Goal: Navigation & Orientation: Find specific page/section

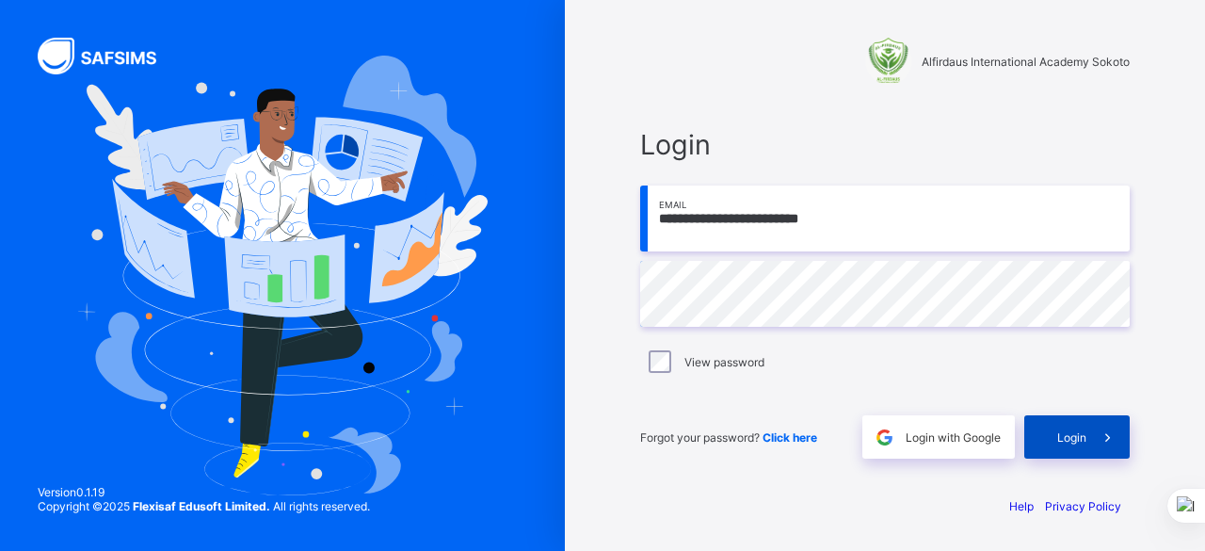
click at [1074, 436] on span "Login" at bounding box center [1072, 437] width 29 height 14
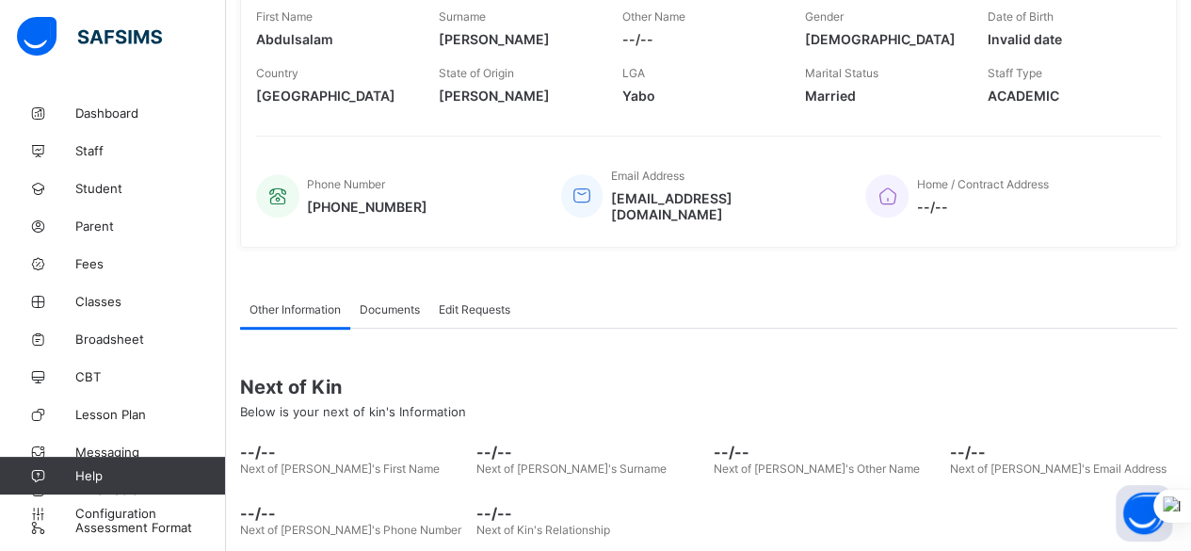
scroll to position [377, 0]
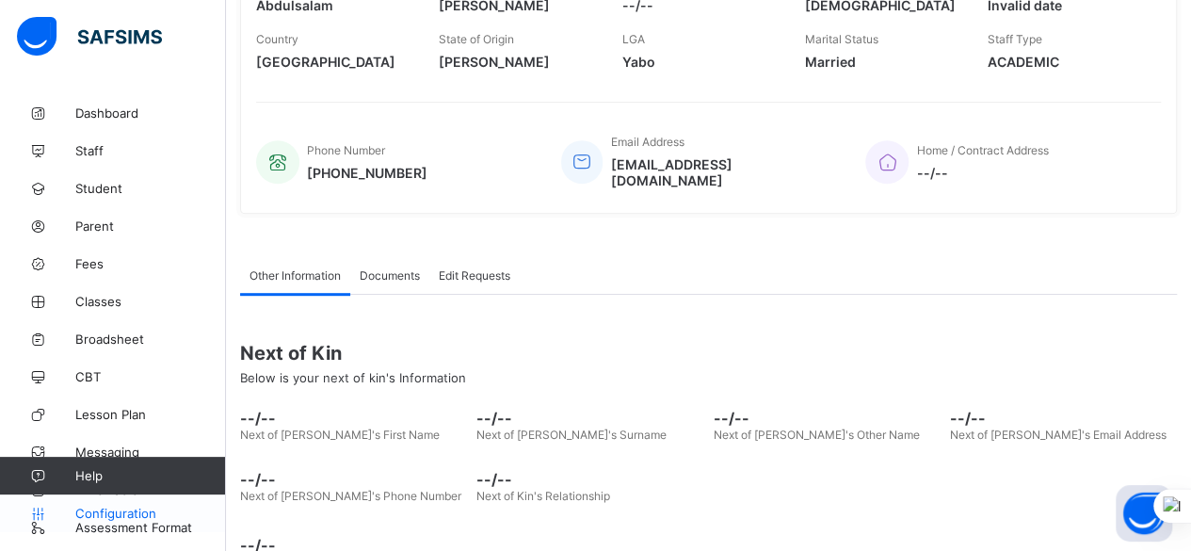
click at [141, 515] on span "Configuration" at bounding box center [150, 513] width 150 height 15
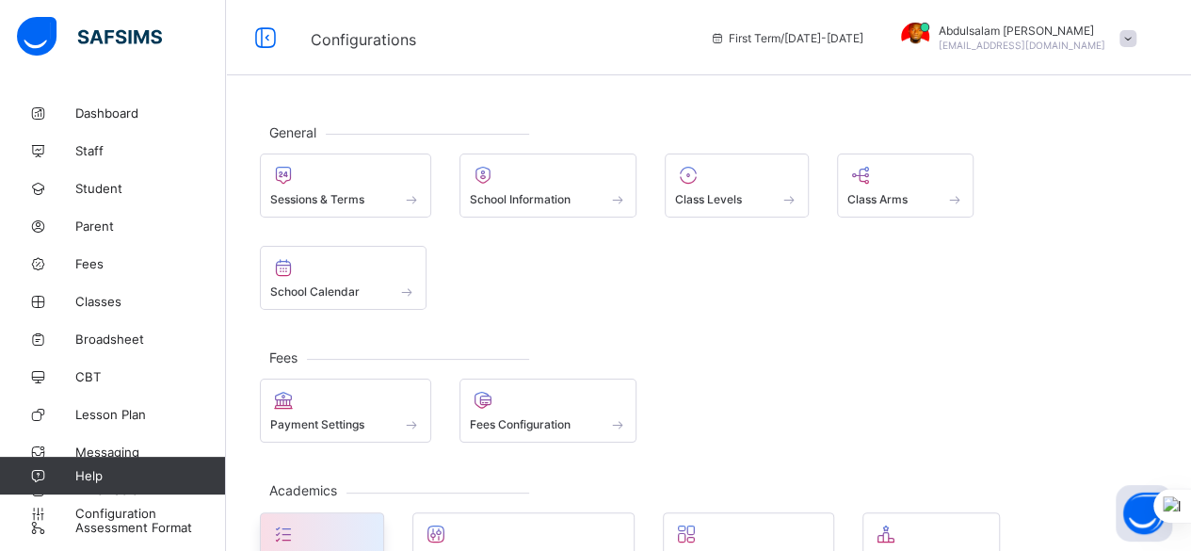
click at [331, 550] on div "Subjects" at bounding box center [322, 558] width 104 height 16
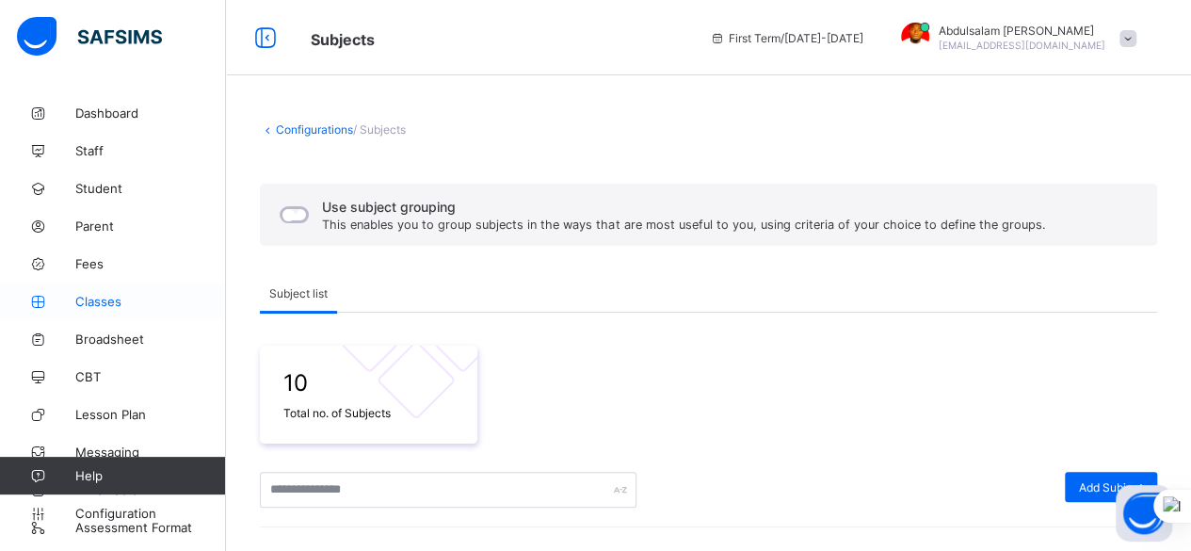
click at [124, 302] on span "Classes" at bounding box center [150, 301] width 151 height 15
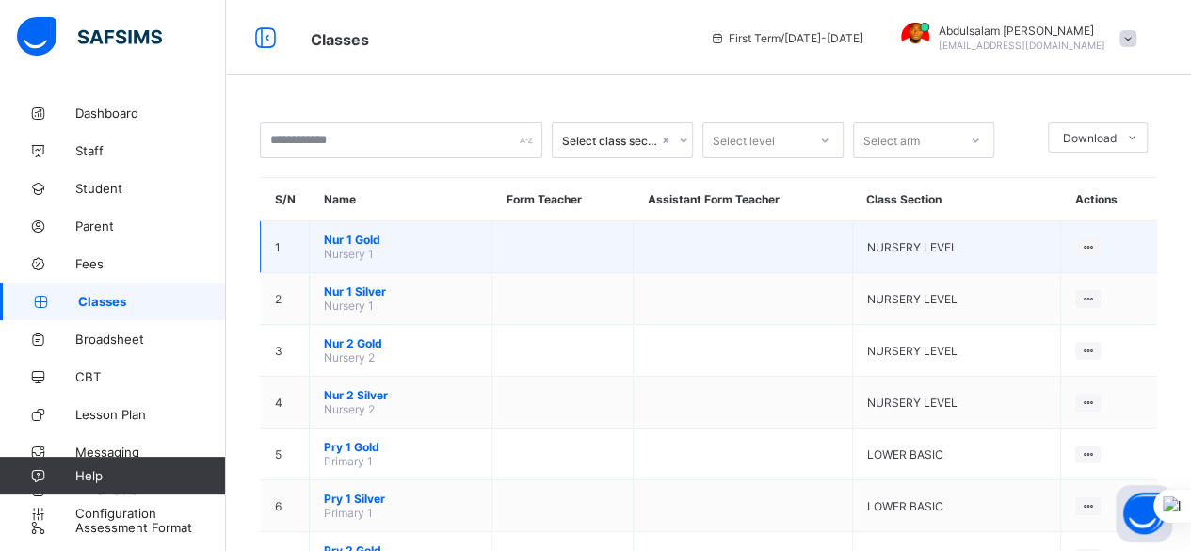
click at [774, 248] on td at bounding box center [743, 247] width 218 height 52
click at [1100, 266] on ul "View Class Assign form Teacher" at bounding box center [1024, 301] width 153 height 70
click at [1067, 276] on div "View Class" at bounding box center [1038, 283] width 107 height 19
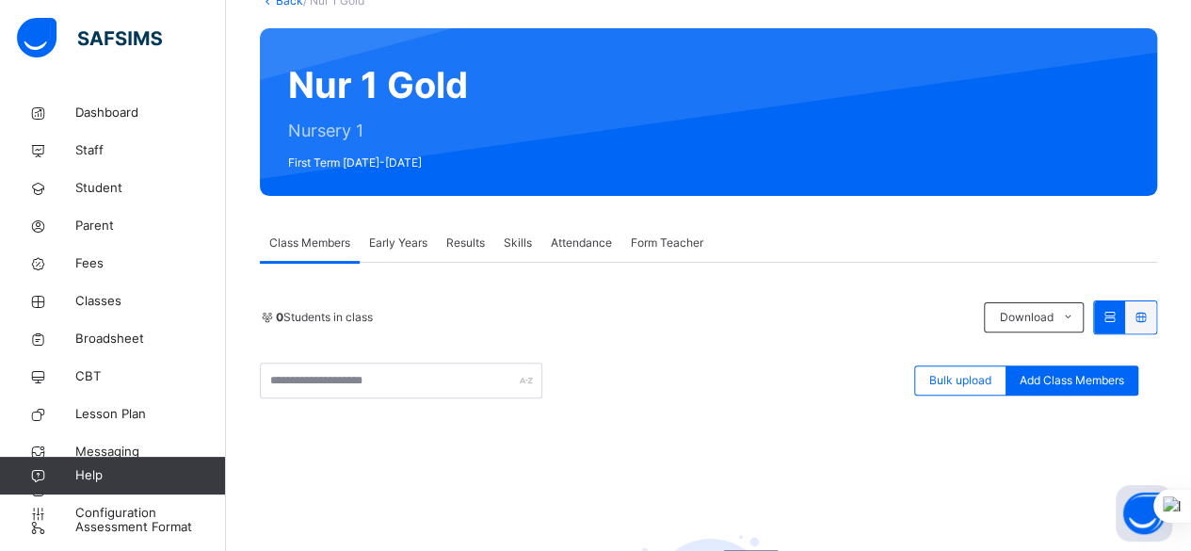
scroll to position [188, 0]
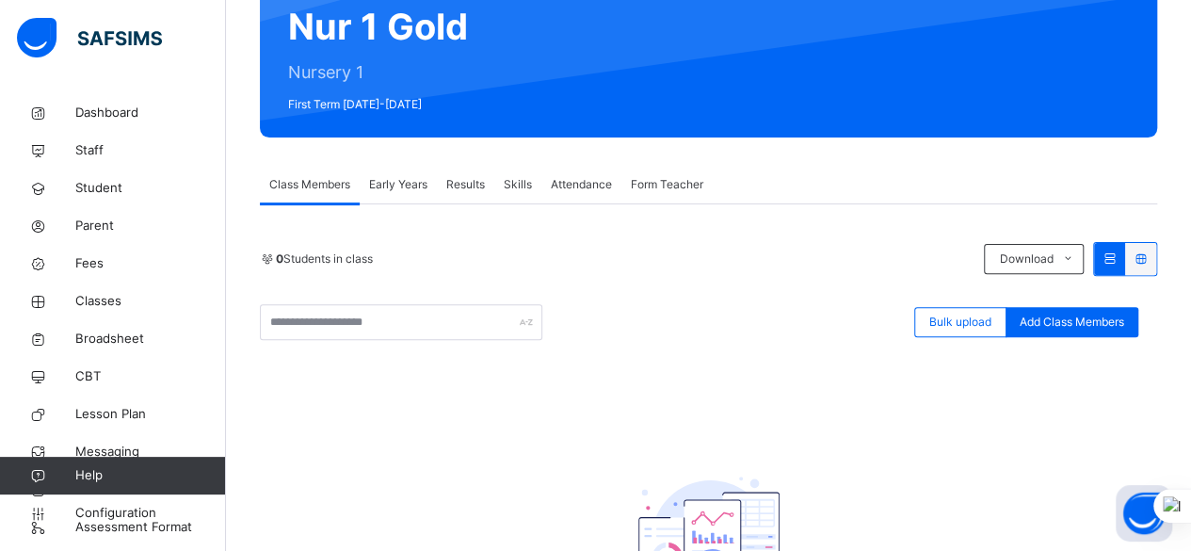
click at [405, 189] on span "Early Years" at bounding box center [398, 184] width 58 height 17
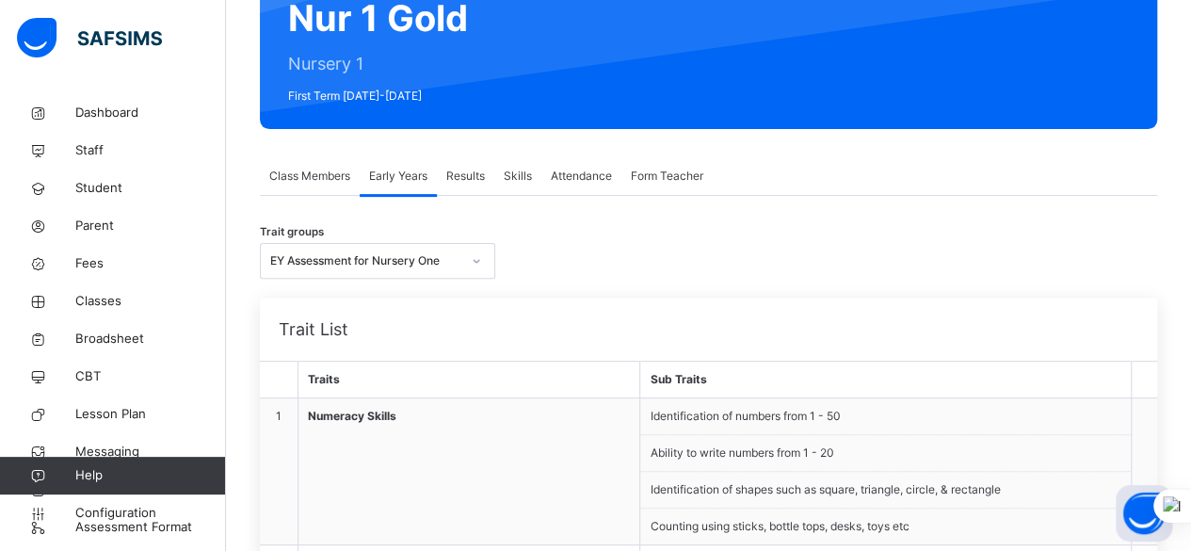
scroll to position [277, 0]
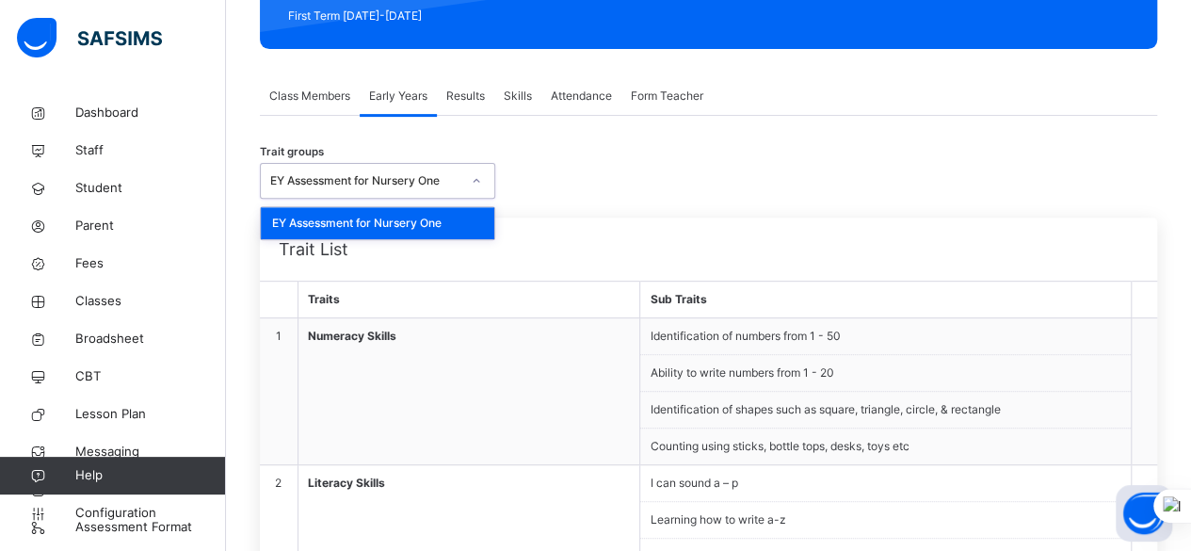
click at [479, 179] on icon at bounding box center [476, 180] width 11 height 19
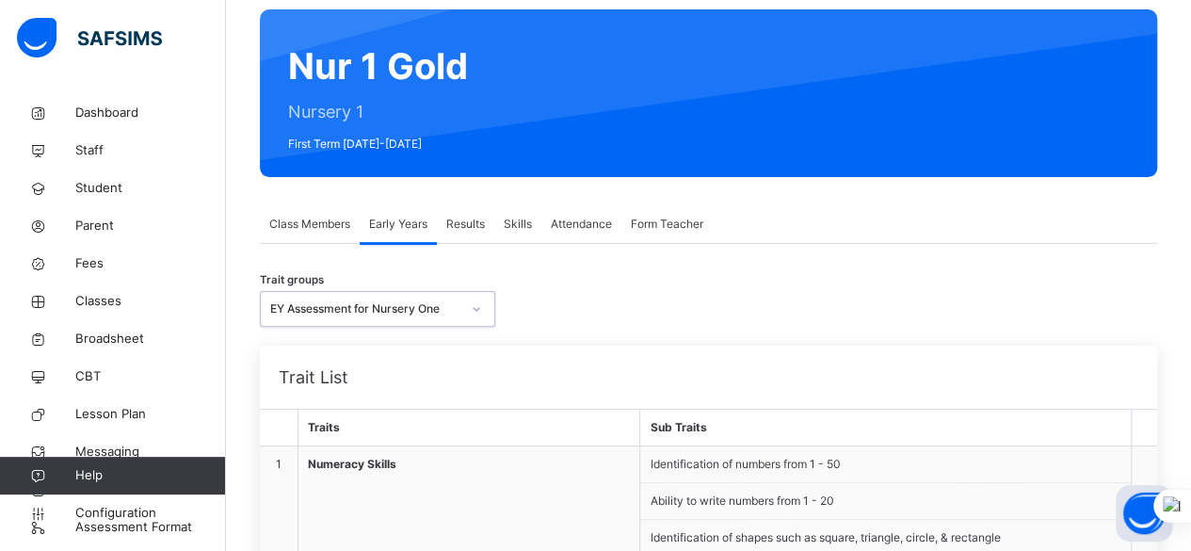
scroll to position [0, 0]
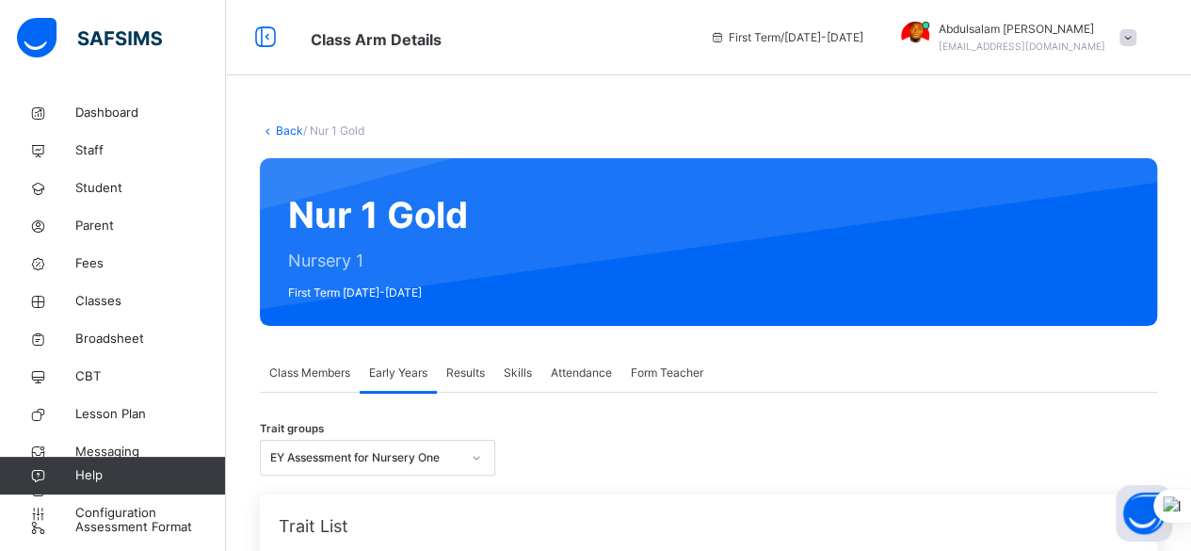
click at [298, 136] on link "Back" at bounding box center [289, 130] width 27 height 14
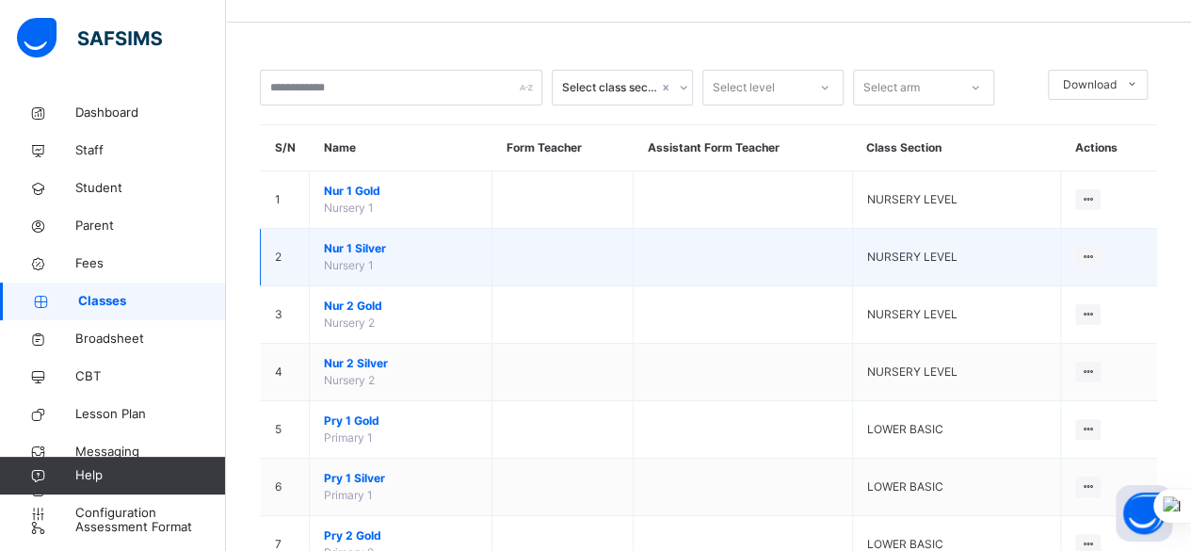
scroll to position [94, 0]
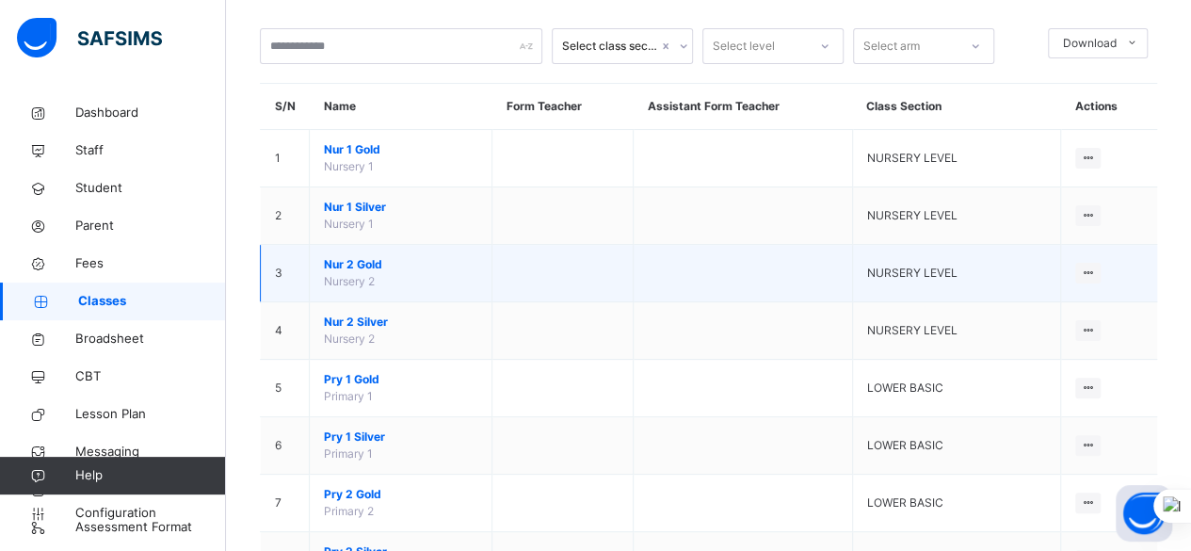
click at [743, 274] on td at bounding box center [743, 273] width 218 height 57
click at [1113, 270] on td "View Class Assign form Teacher" at bounding box center [1108, 273] width 97 height 57
click at [1060, 309] on div "View Class" at bounding box center [1038, 310] width 107 height 19
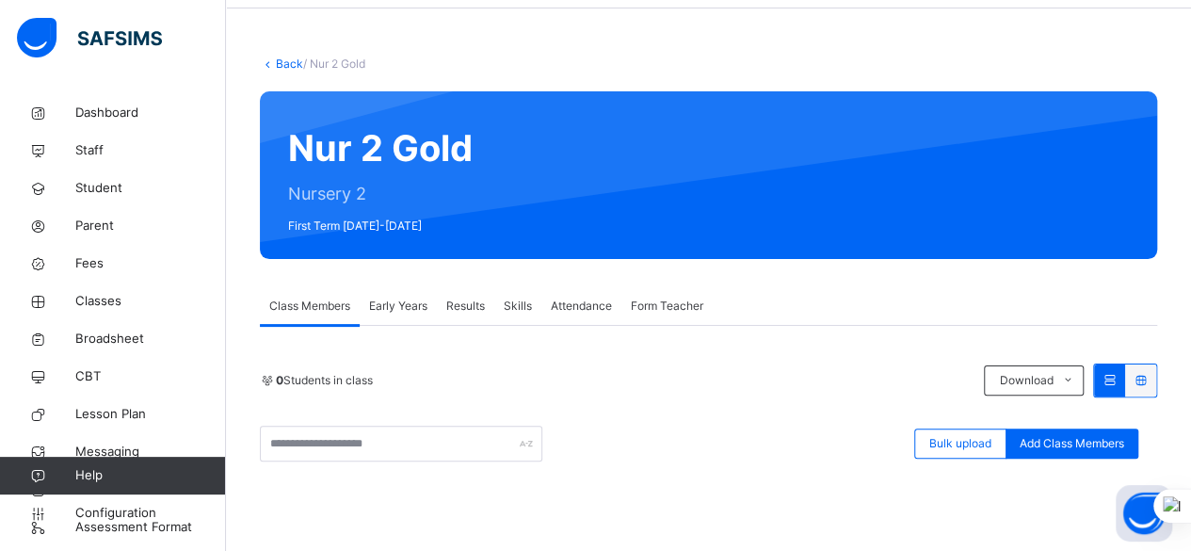
scroll to position [94, 0]
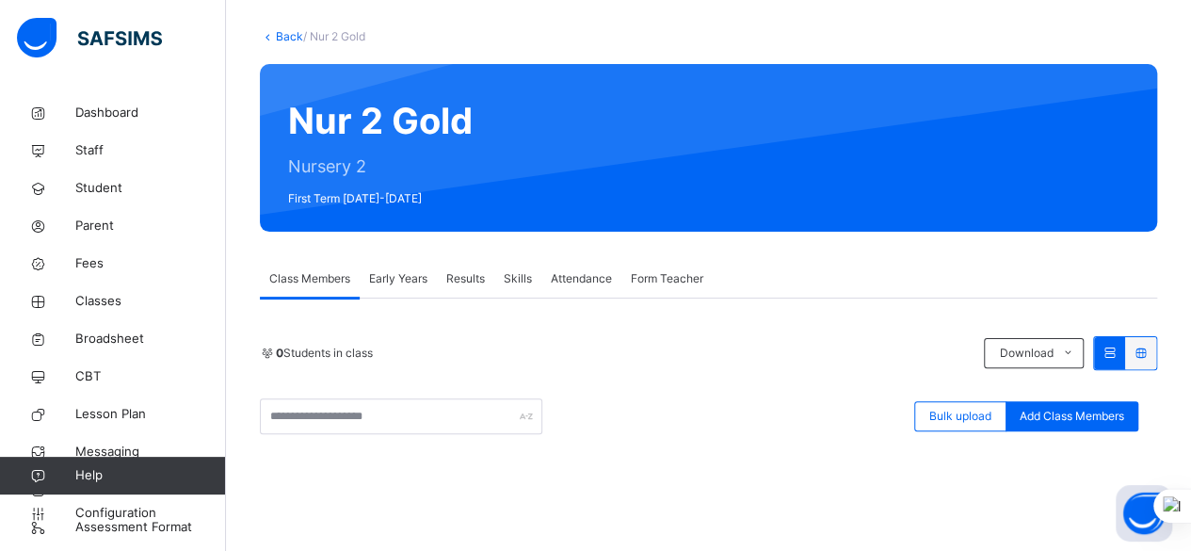
click at [405, 289] on div "Early Years" at bounding box center [398, 279] width 77 height 38
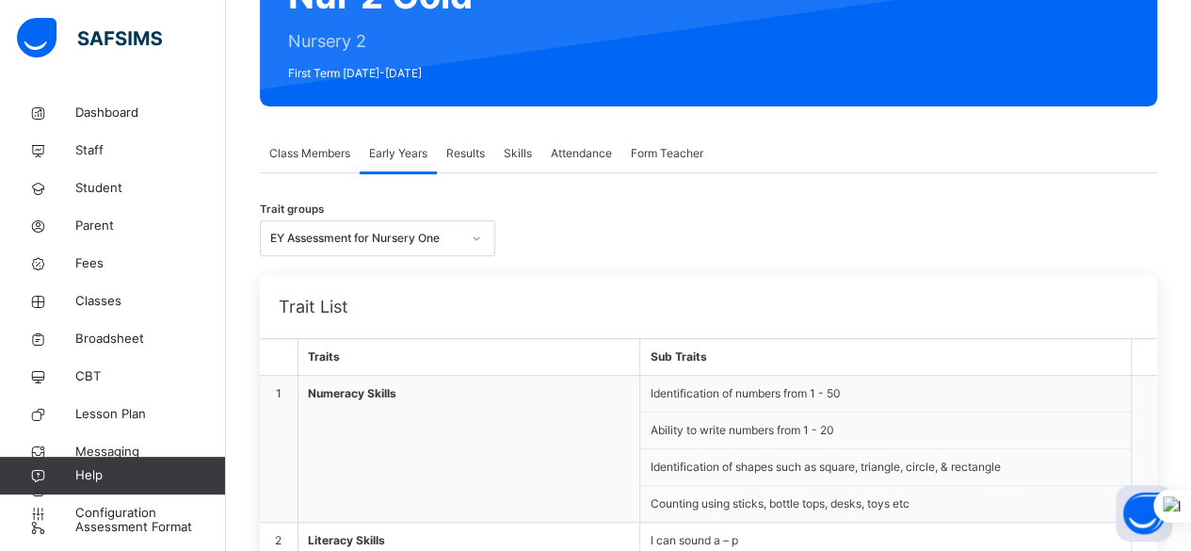
scroll to position [0, 0]
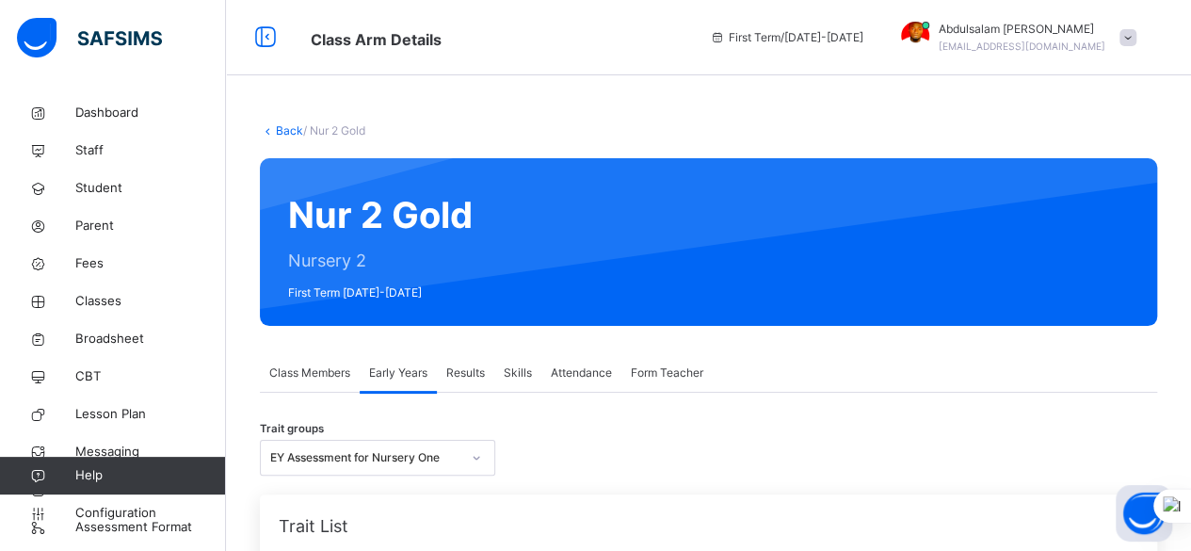
click at [525, 369] on span "Skills" at bounding box center [518, 372] width 28 height 17
click at [468, 377] on span "Results" at bounding box center [465, 372] width 39 height 17
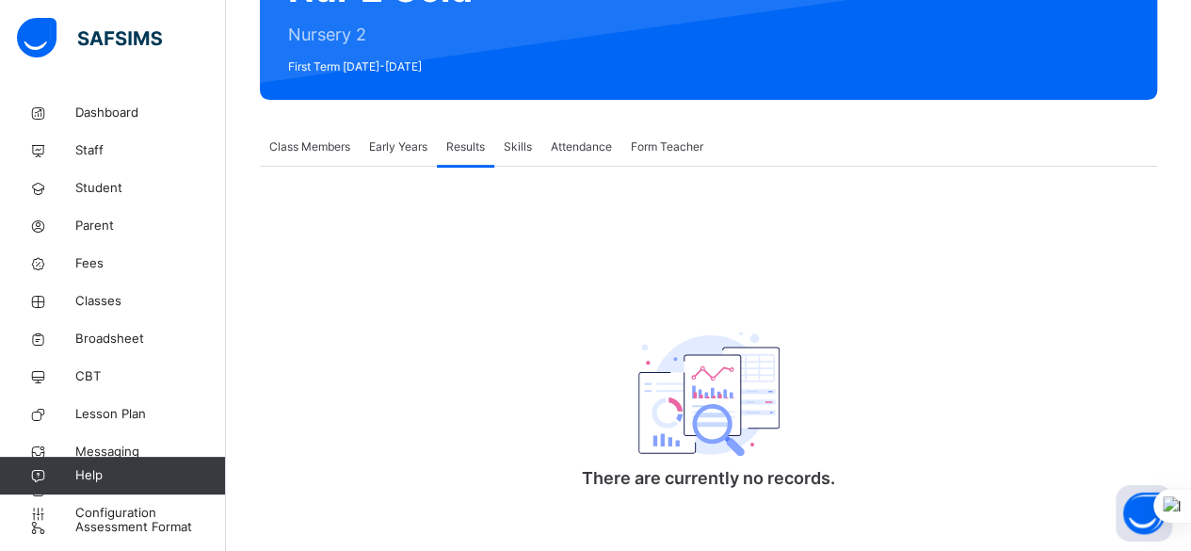
scroll to position [241, 0]
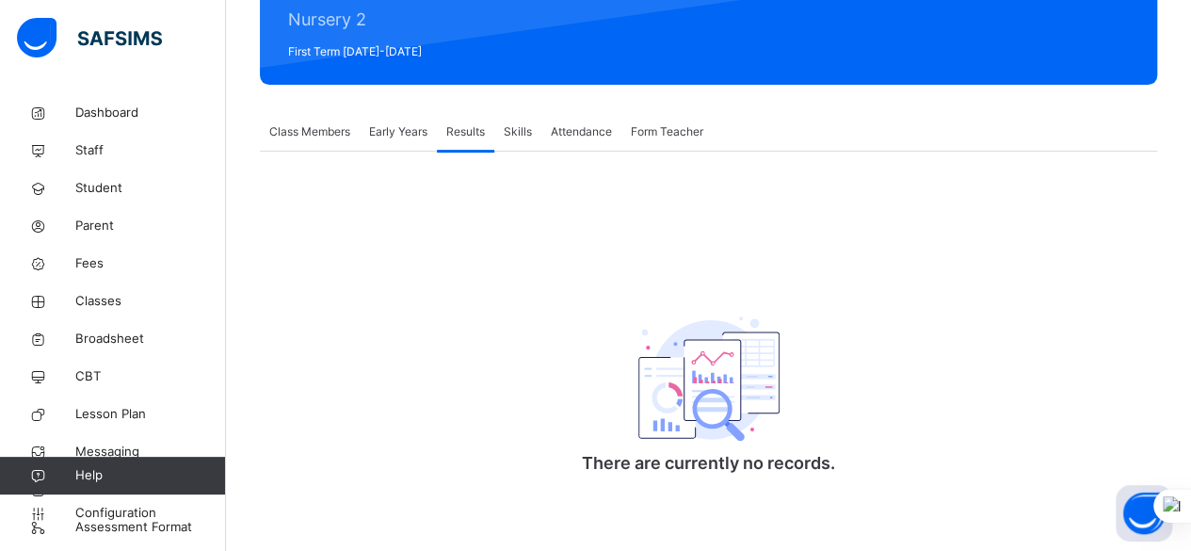
drag, startPoint x: 266, startPoint y: 140, endPoint x: 287, endPoint y: 138, distance: 21.7
click at [269, 140] on div "Class Members" at bounding box center [310, 132] width 100 height 38
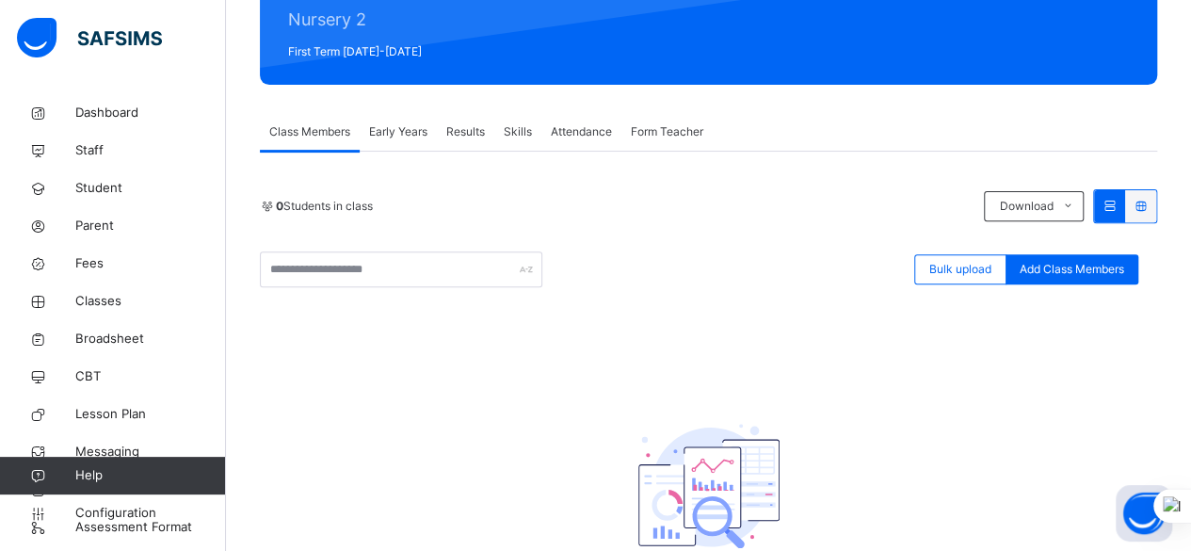
click at [408, 146] on div "Early Years" at bounding box center [398, 132] width 77 height 38
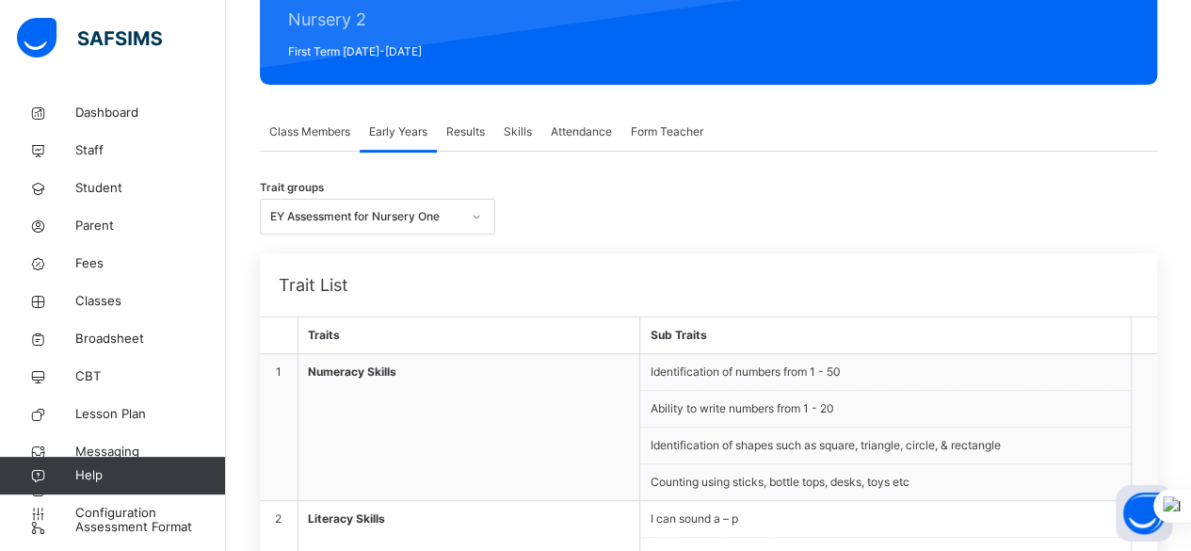
click at [315, 123] on span "Class Members" at bounding box center [309, 131] width 81 height 17
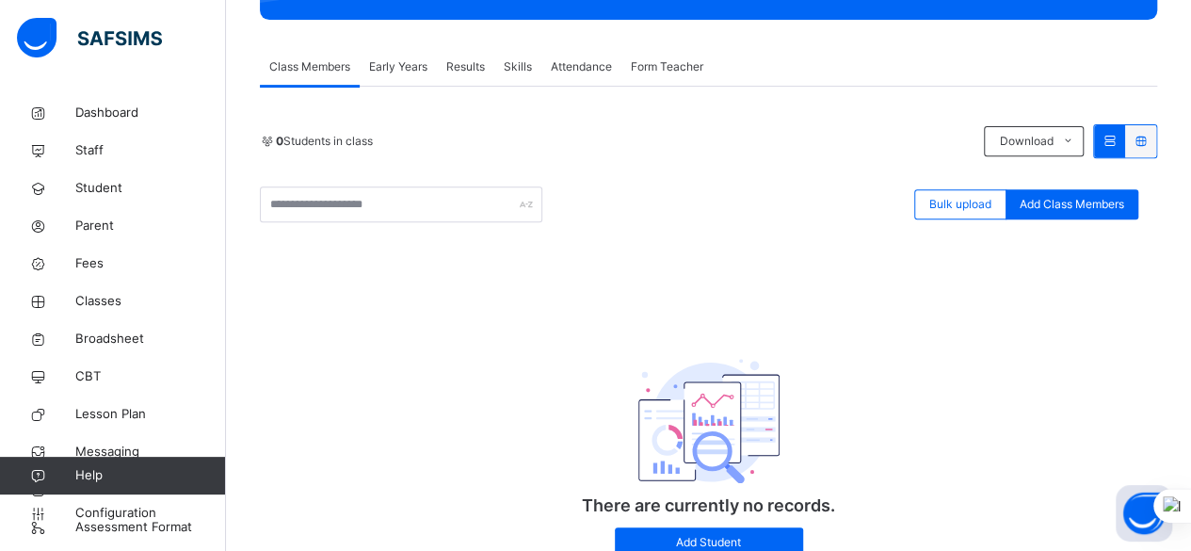
scroll to position [335, 0]
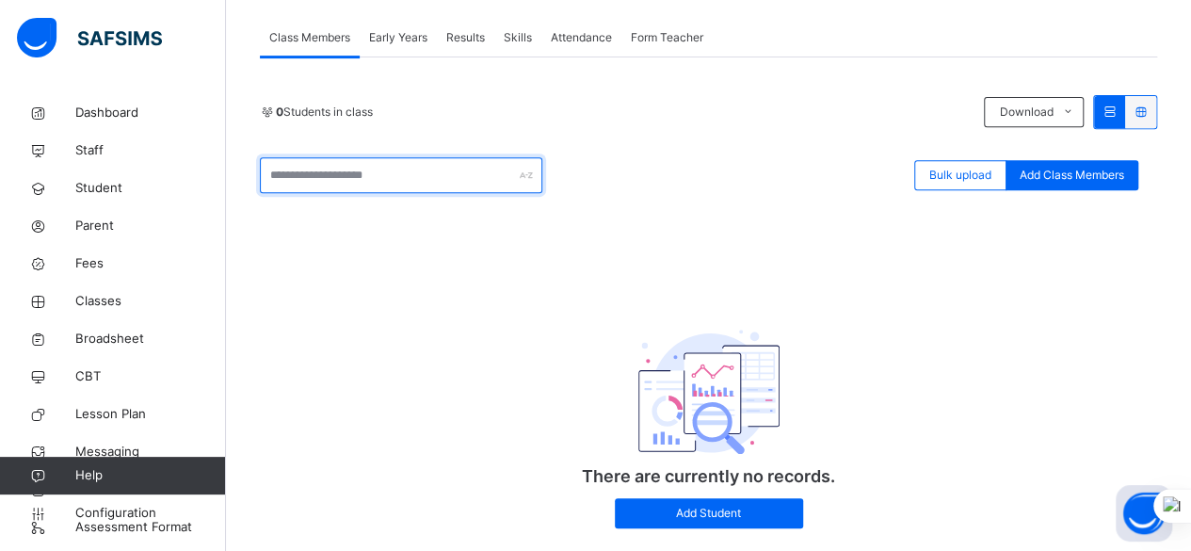
click at [490, 179] on input "text" at bounding box center [401, 175] width 283 height 36
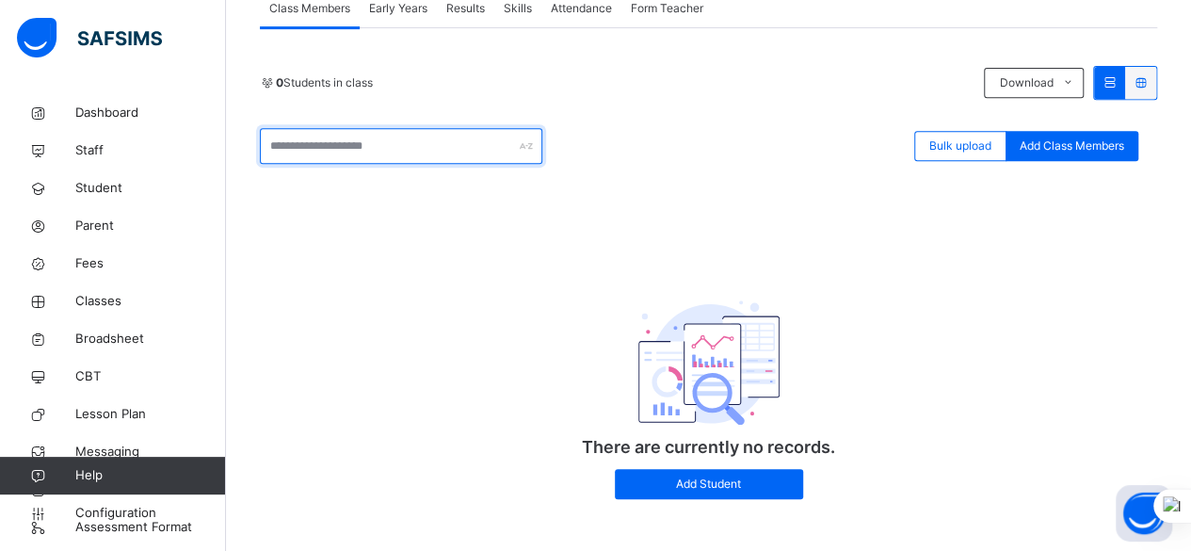
scroll to position [379, 0]
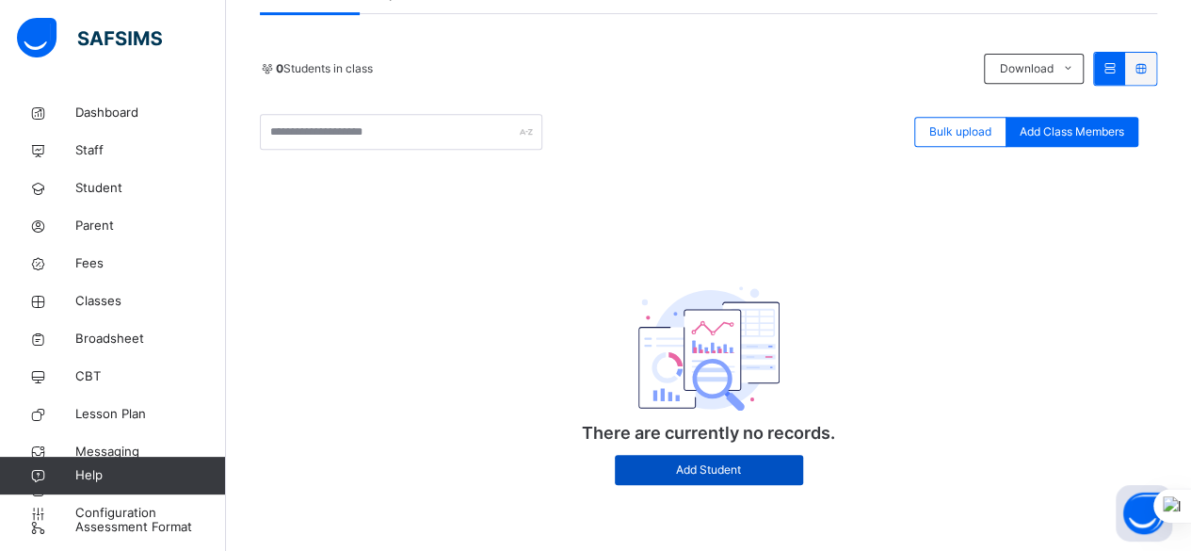
click at [722, 474] on span "Add Student" at bounding box center [709, 469] width 160 height 17
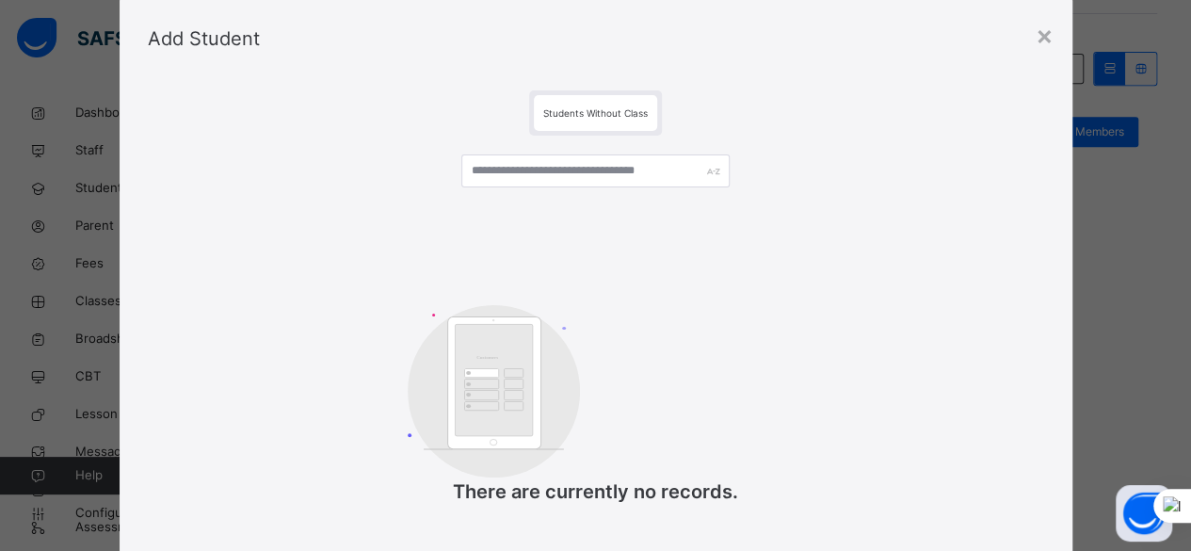
scroll to position [0, 0]
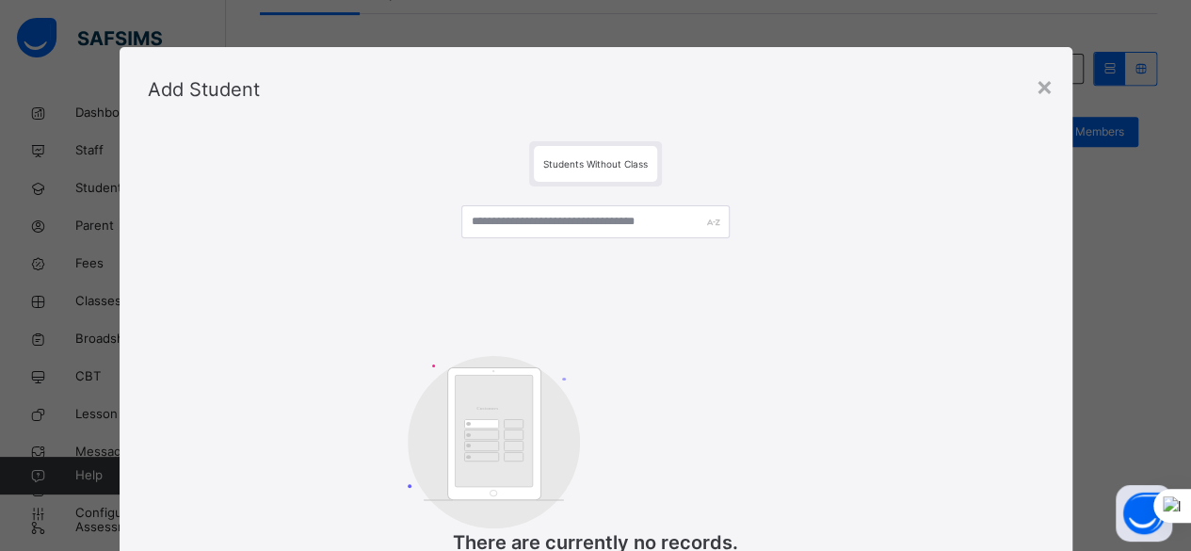
click at [622, 165] on span "Students Without Class" at bounding box center [595, 163] width 105 height 11
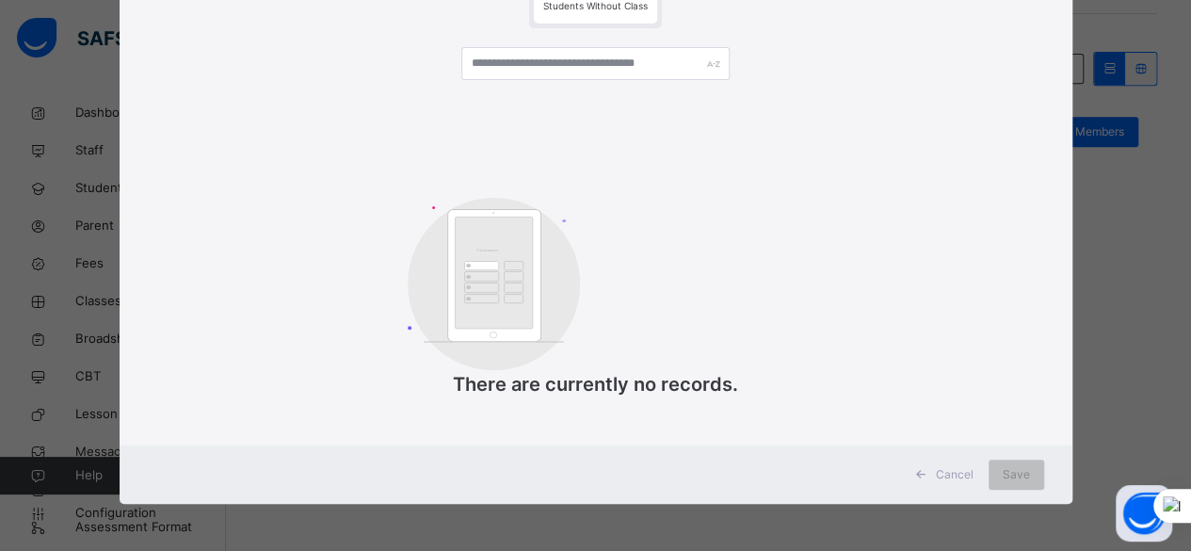
click at [942, 472] on span "Cancel" at bounding box center [955, 474] width 38 height 17
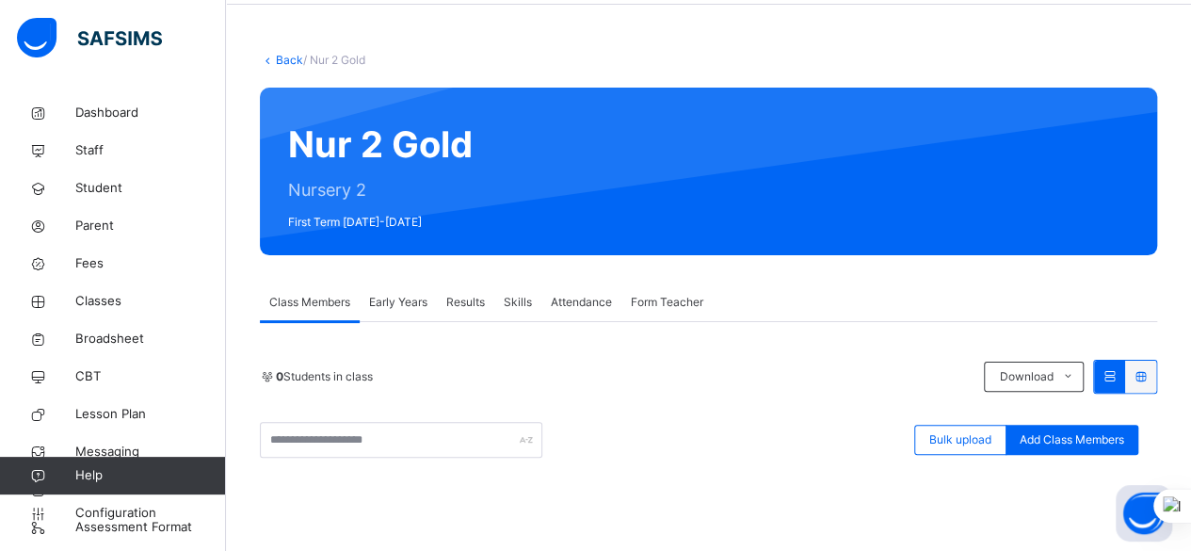
scroll to position [0, 0]
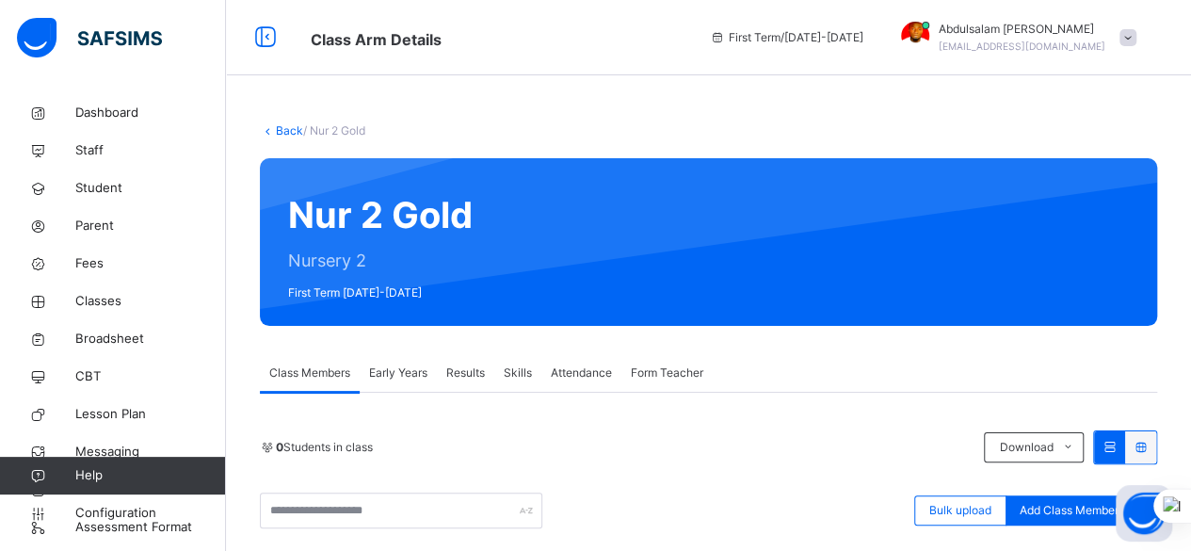
click at [275, 131] on icon at bounding box center [268, 130] width 16 height 14
click at [288, 127] on link "Back" at bounding box center [289, 130] width 27 height 14
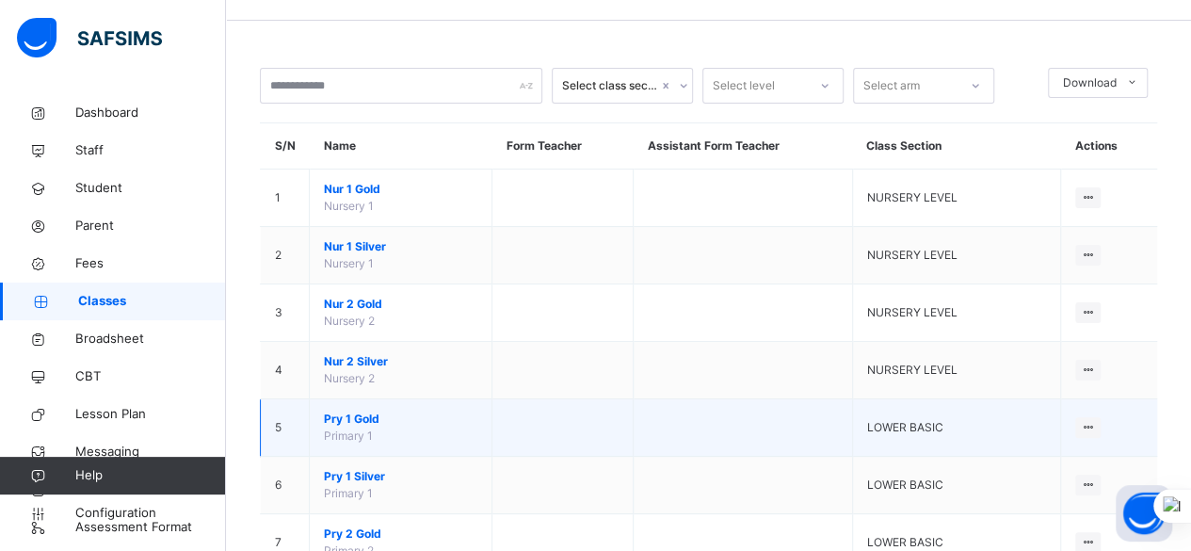
scroll to position [94, 0]
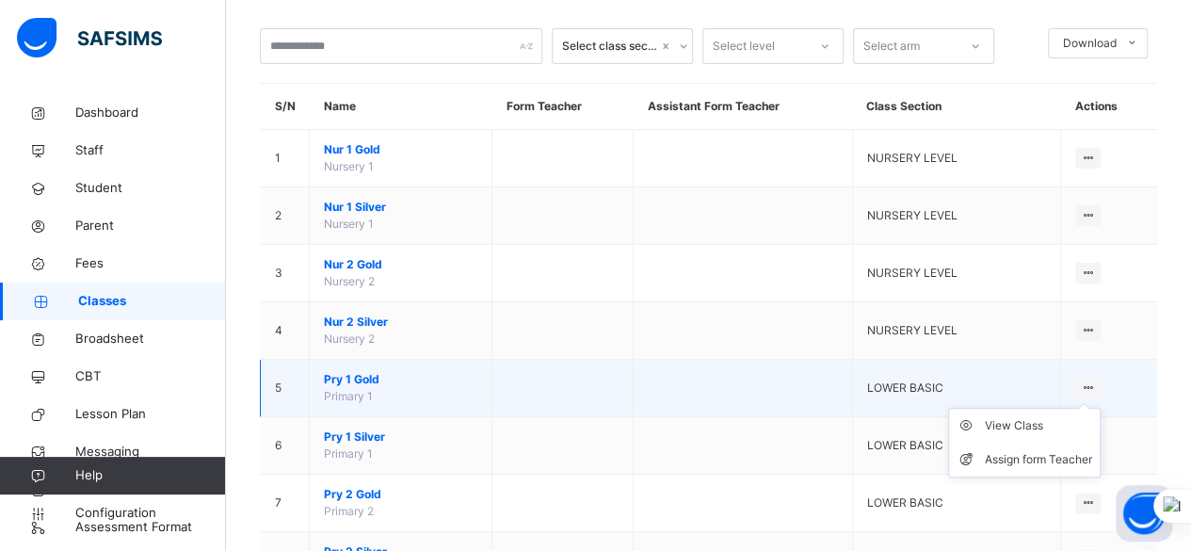
click at [1100, 408] on ul "View Class Assign form Teacher" at bounding box center [1024, 443] width 153 height 70
click at [1074, 421] on div "View Class" at bounding box center [1038, 425] width 107 height 19
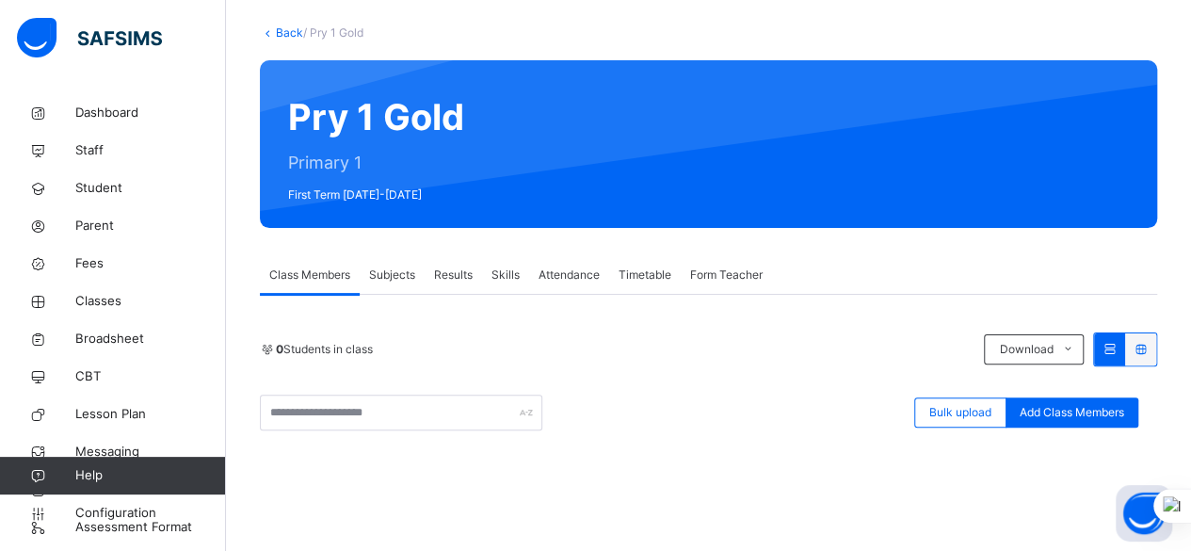
scroll to position [188, 0]
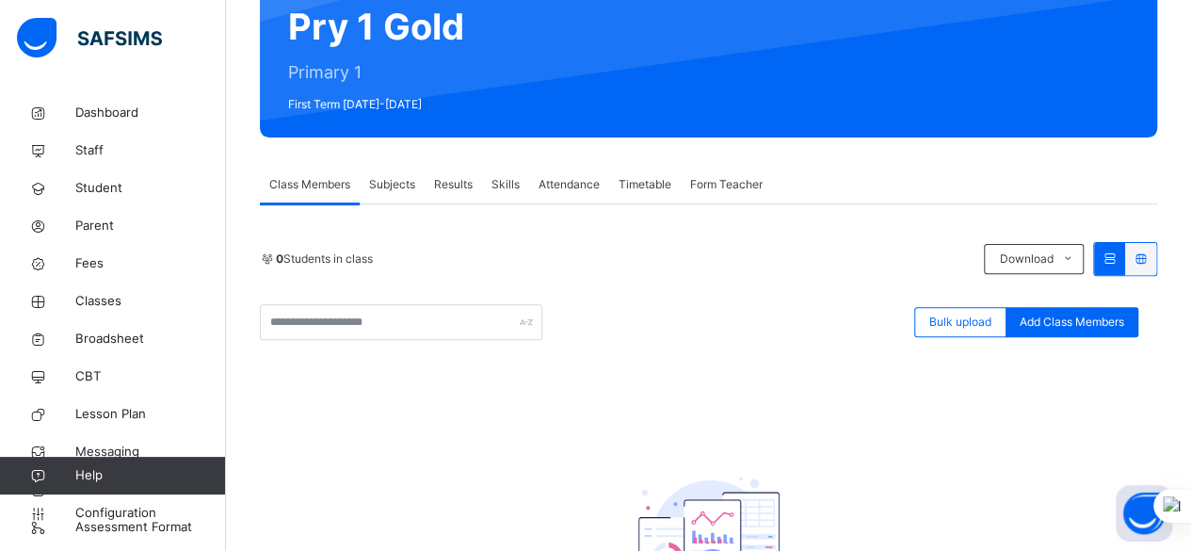
click at [396, 191] on span "Subjects" at bounding box center [392, 184] width 46 height 17
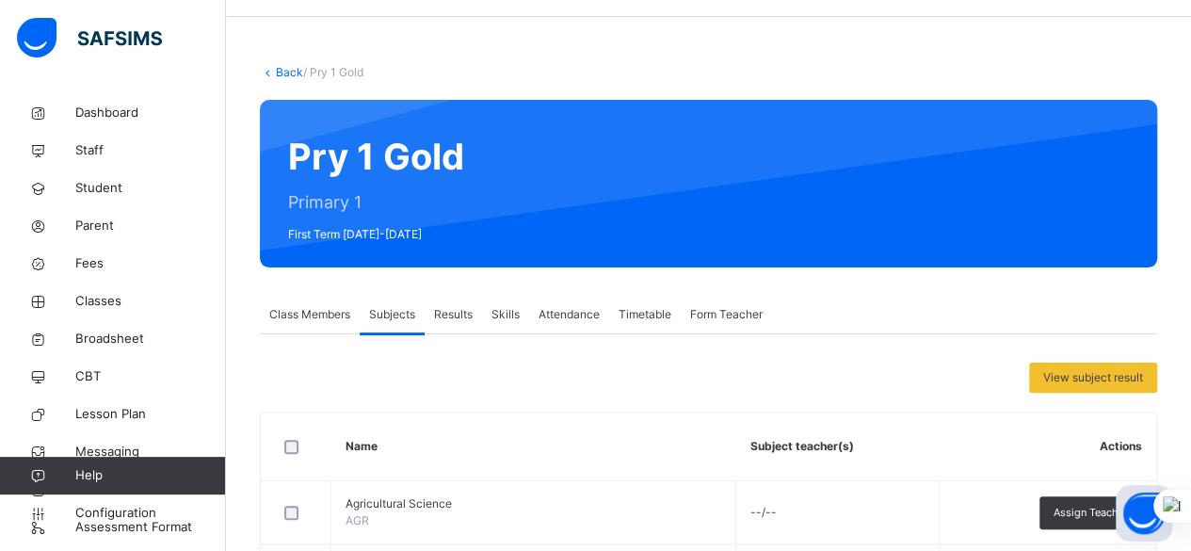
scroll to position [0, 0]
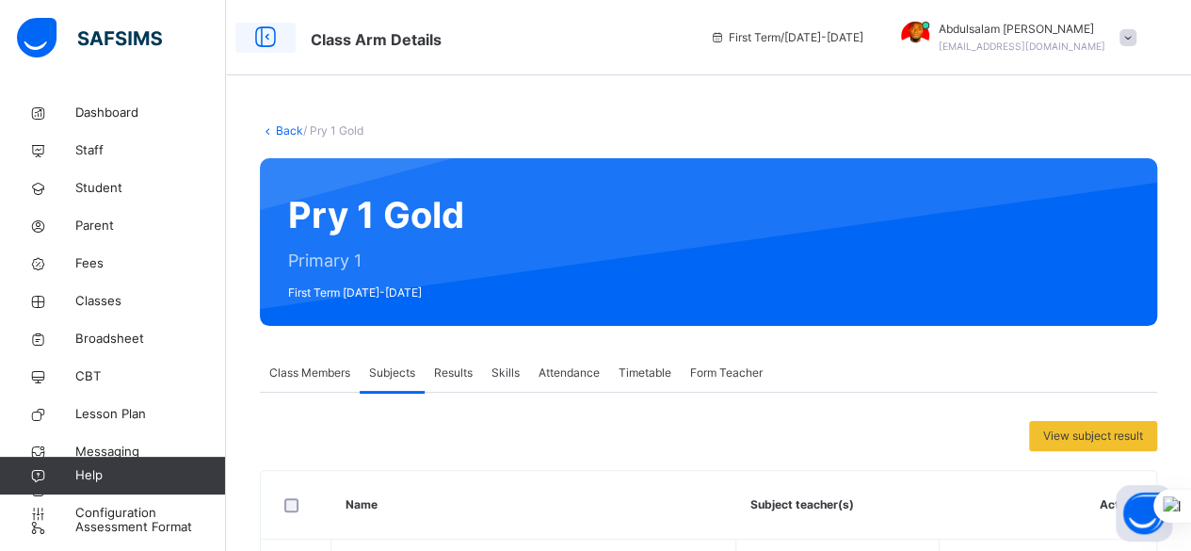
click at [265, 39] on icon at bounding box center [266, 38] width 32 height 34
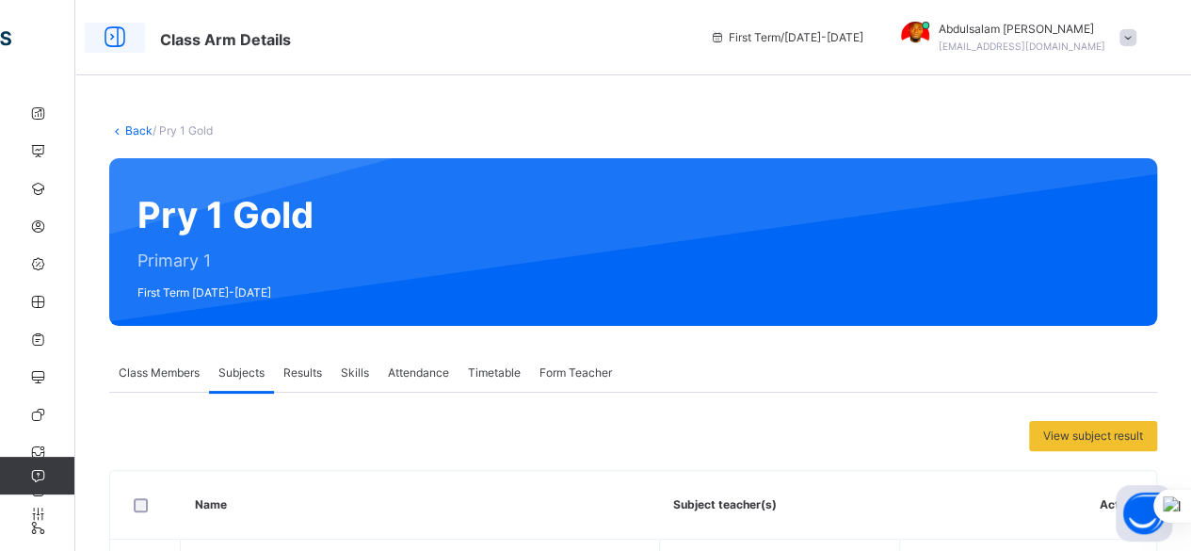
click at [116, 39] on icon at bounding box center [115, 38] width 32 height 34
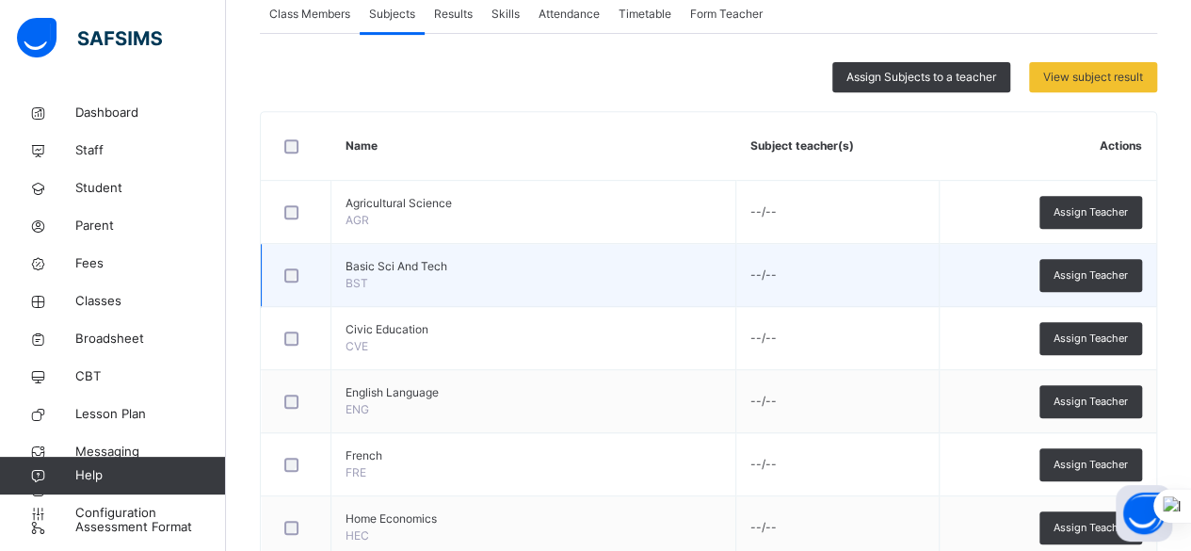
scroll to position [377, 0]
